Goal: Transaction & Acquisition: Download file/media

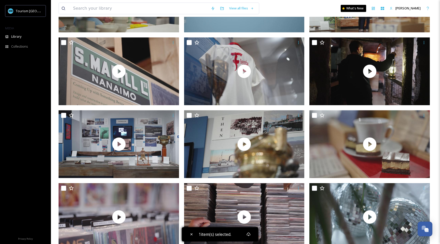
scroll to position [7459, 0]
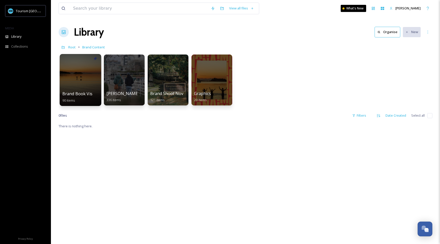
click at [85, 84] on div at bounding box center [81, 80] width 42 height 52
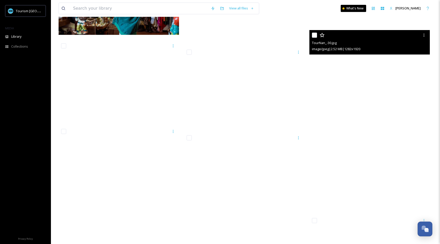
scroll to position [2559, 0]
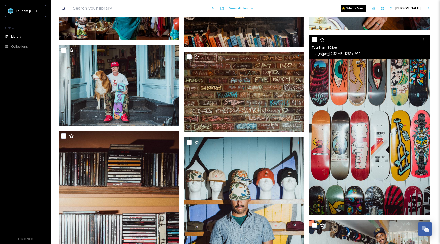
click at [315, 38] on input "checkbox" at bounding box center [314, 39] width 5 height 5
checkbox input "true"
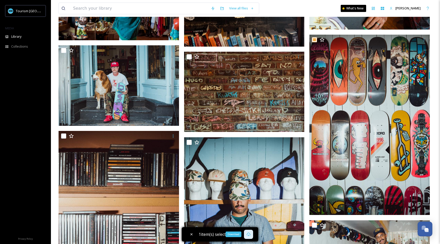
click at [252, 235] on div "Download" at bounding box center [248, 234] width 9 height 9
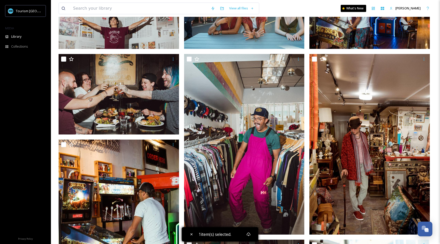
scroll to position [0, 0]
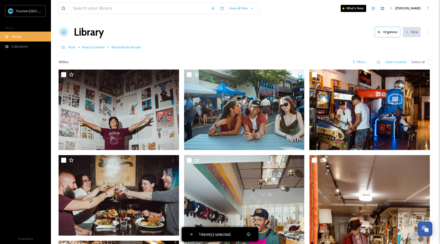
click at [24, 39] on div "Library" at bounding box center [25, 37] width 51 height 10
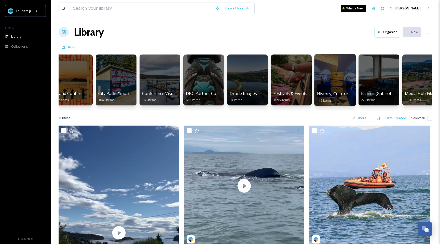
scroll to position [0, 98]
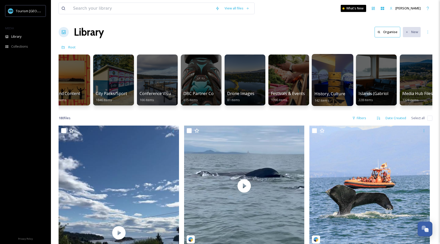
click at [336, 78] on div at bounding box center [333, 80] width 42 height 52
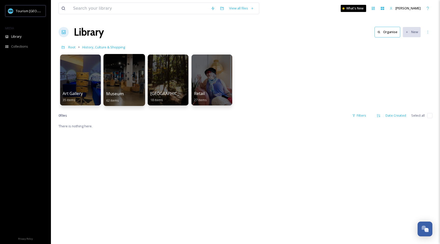
click at [123, 87] on div at bounding box center [124, 80] width 42 height 52
click at [117, 86] on div at bounding box center [124, 80] width 42 height 52
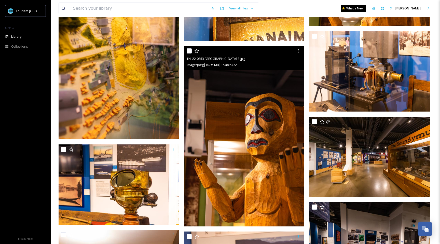
scroll to position [1238, 0]
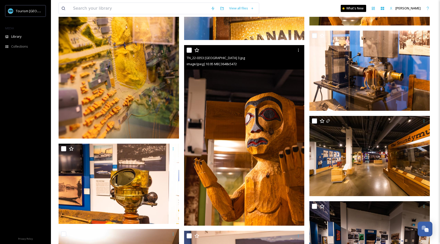
click at [188, 51] on input "checkbox" at bounding box center [189, 50] width 5 height 5
checkbox input "true"
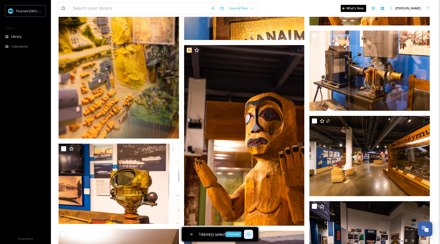
click at [249, 232] on div "Download" at bounding box center [248, 234] width 9 height 9
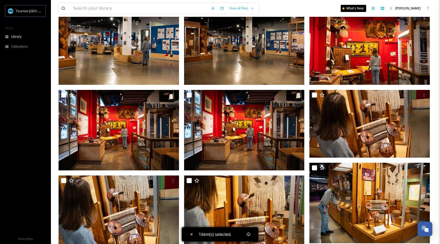
scroll to position [0, 0]
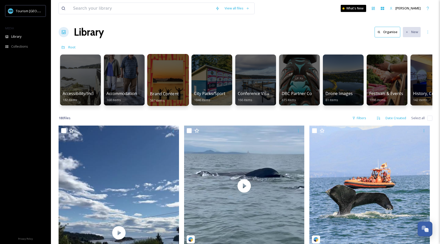
click at [159, 69] on div at bounding box center [168, 80] width 42 height 52
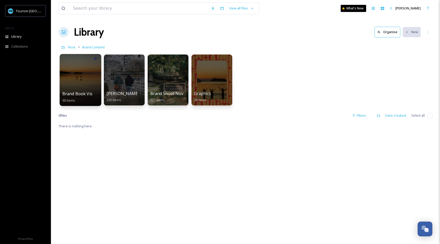
click at [80, 93] on span "Brand Book Visuals" at bounding box center [81, 94] width 38 height 6
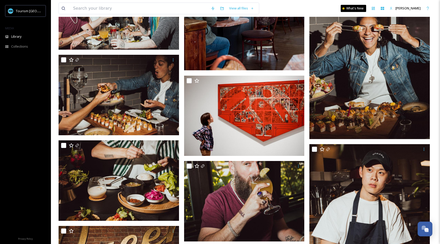
scroll to position [3258, 0]
